Goal: Information Seeking & Learning: Learn about a topic

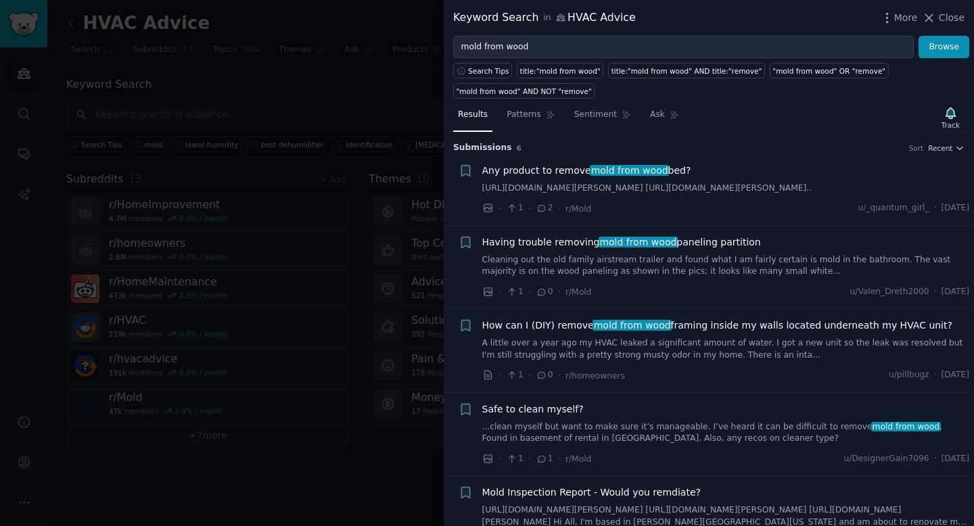
click at [394, 84] on div at bounding box center [487, 263] width 974 height 526
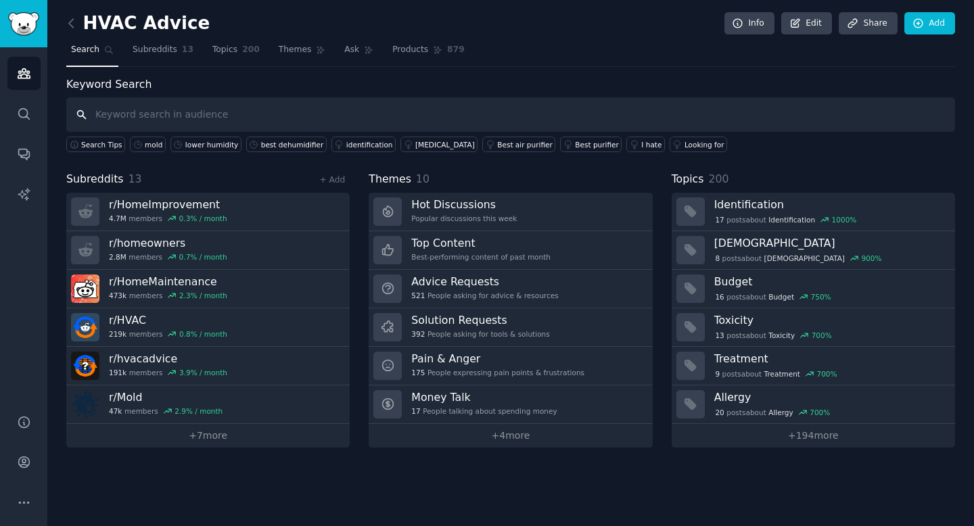
click at [169, 120] on input "text" at bounding box center [510, 114] width 889 height 35
type input "mold from wood"
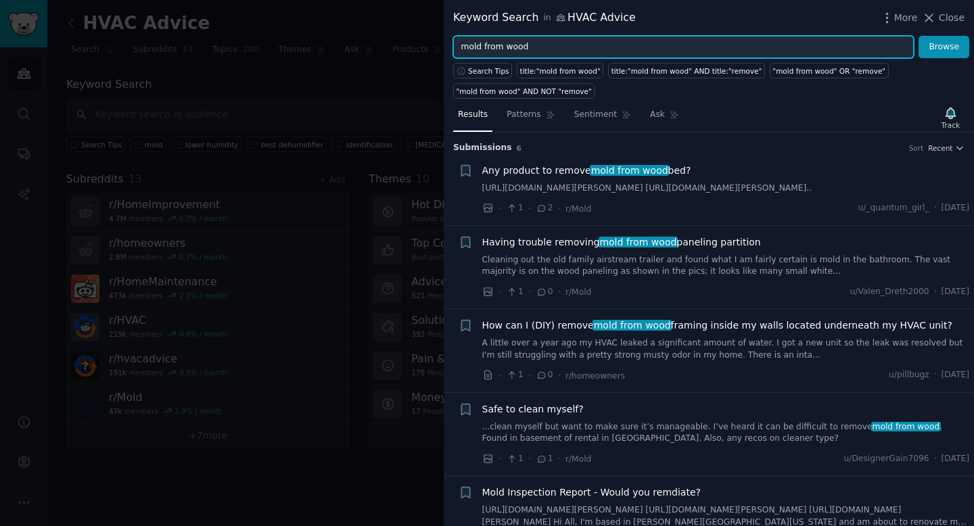
drag, startPoint x: 484, startPoint y: 45, endPoint x: 552, endPoint y: 45, distance: 68.3
click at [551, 45] on input "mold from wood" at bounding box center [683, 47] width 461 height 23
type input "mold"
click at [919, 36] on button "Browse" at bounding box center [944, 47] width 51 height 23
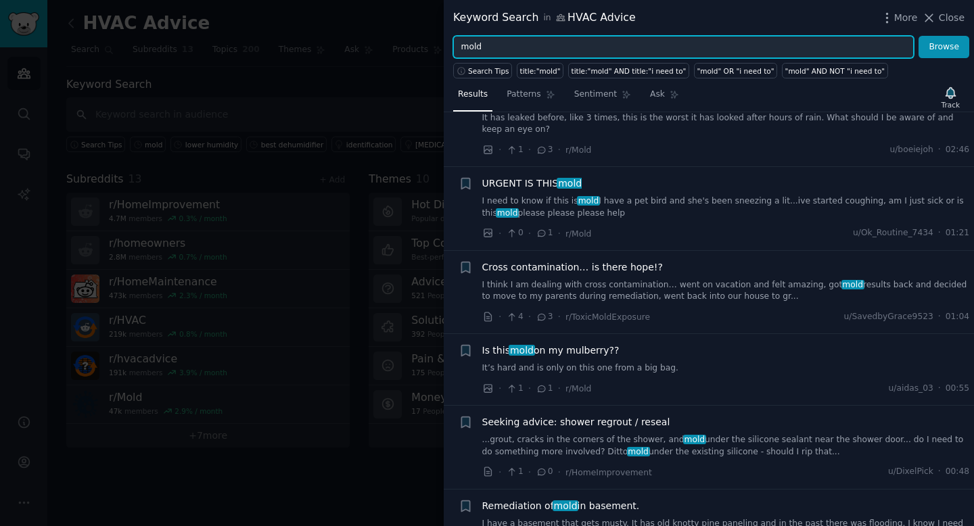
scroll to position [2327, 0]
